Goal: Find specific fact: Find specific fact

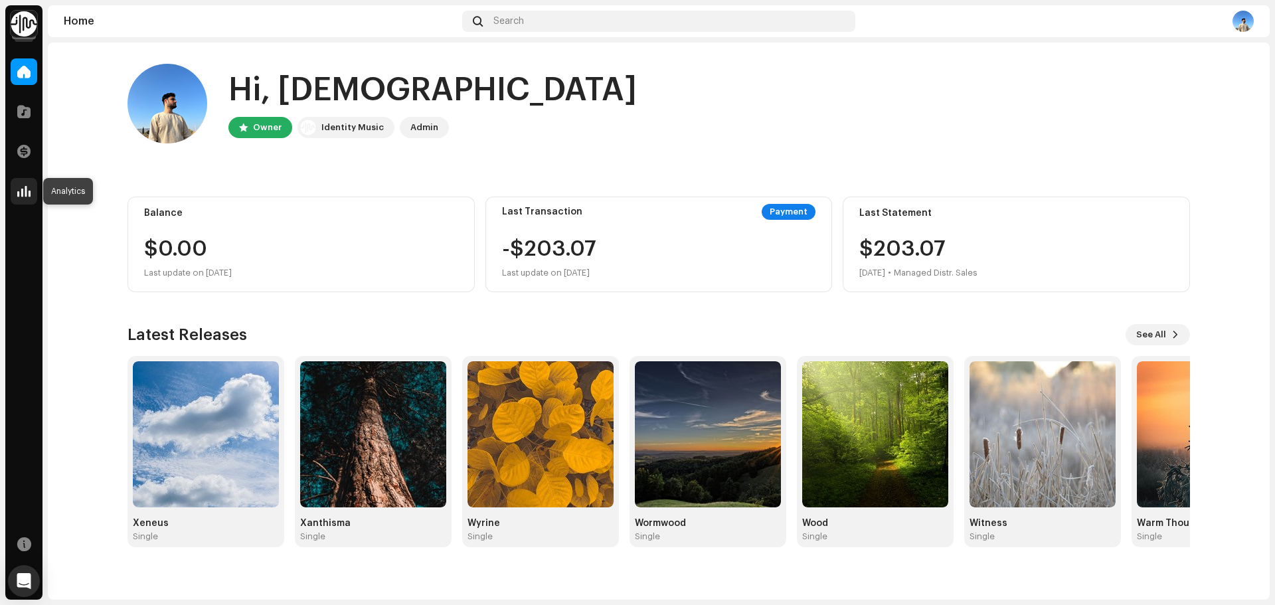
click at [33, 185] on div at bounding box center [24, 191] width 27 height 27
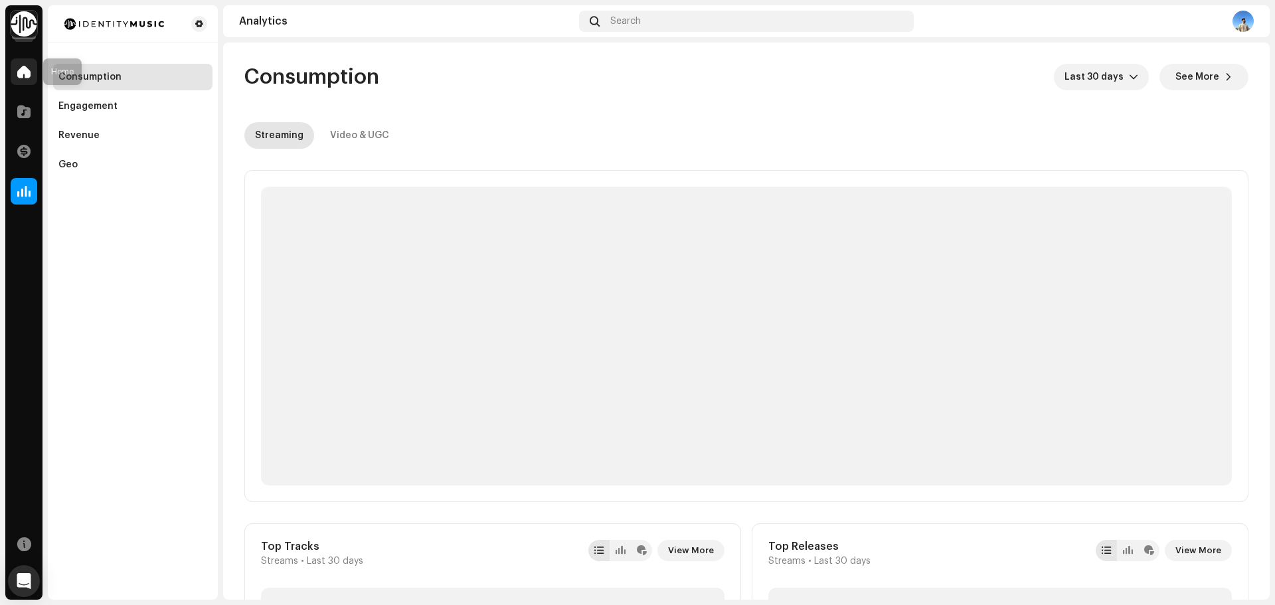
click at [29, 75] on span at bounding box center [23, 71] width 13 height 11
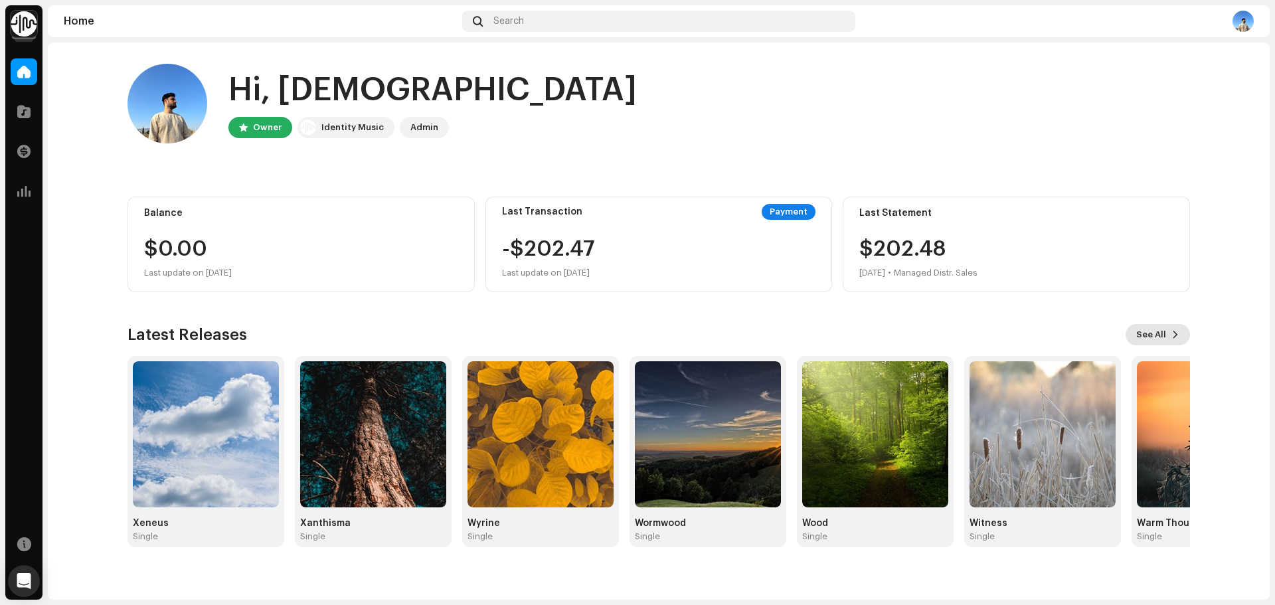
click at [1172, 335] on span at bounding box center [1176, 334] width 8 height 11
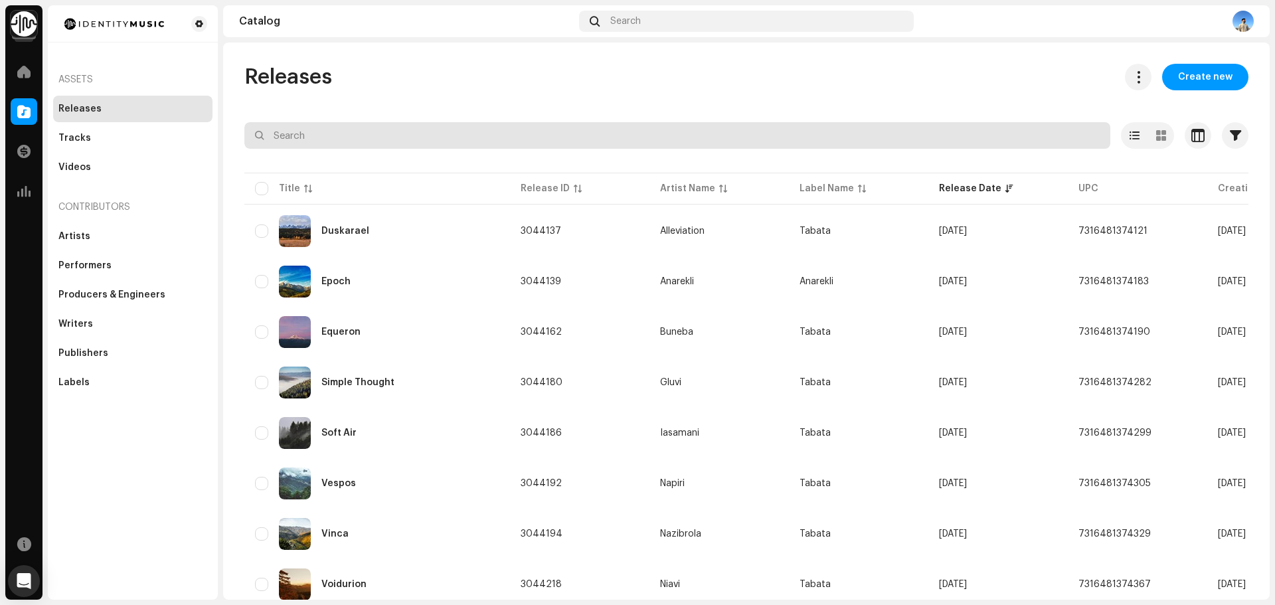
click at [385, 124] on input "text" at bounding box center [677, 135] width 866 height 27
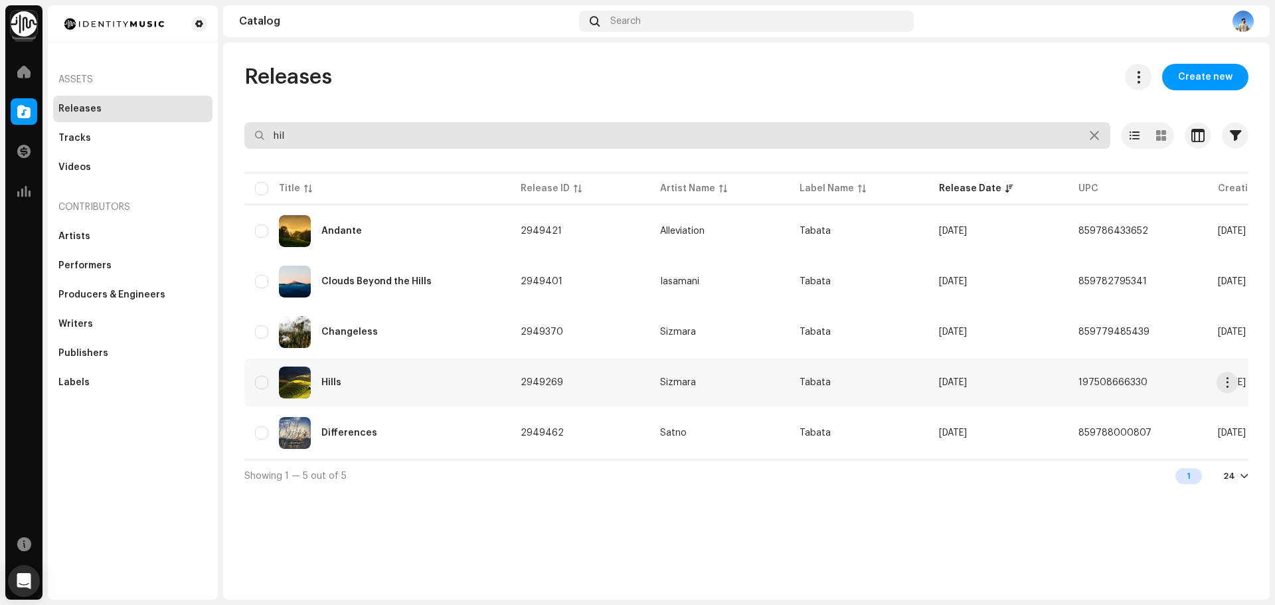
type input "hil"
click at [369, 387] on div "Hills" at bounding box center [377, 383] width 244 height 32
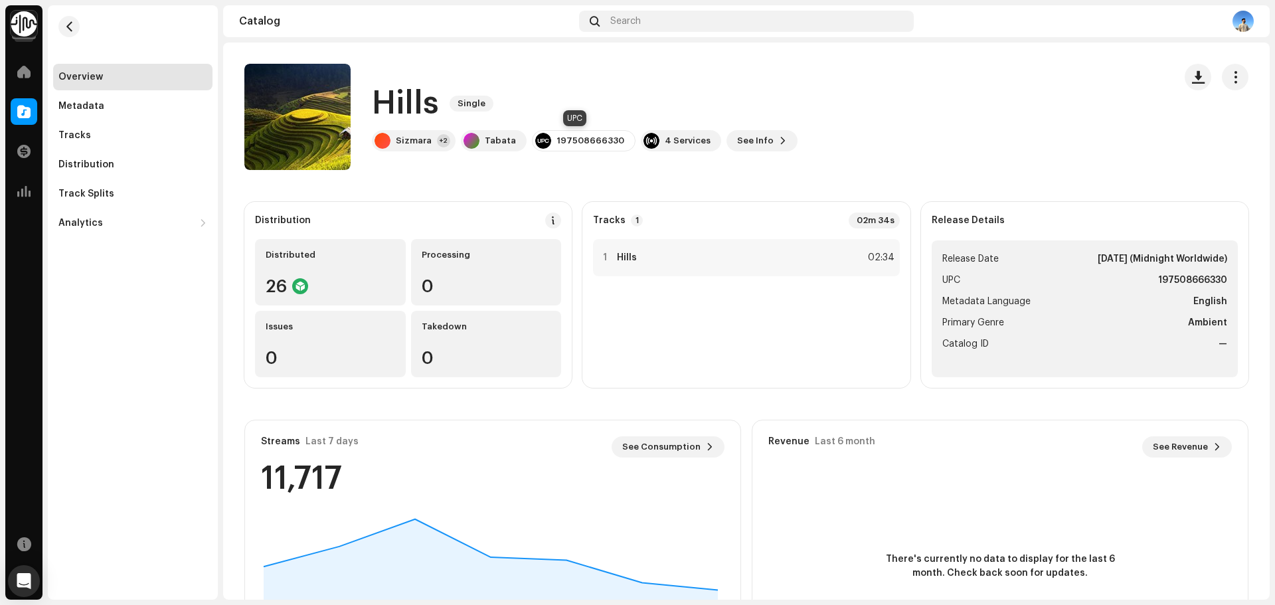
click at [557, 137] on div "197508666330" at bounding box center [591, 140] width 68 height 11
copy div "197508666330"
